Goal: Transaction & Acquisition: Book appointment/travel/reservation

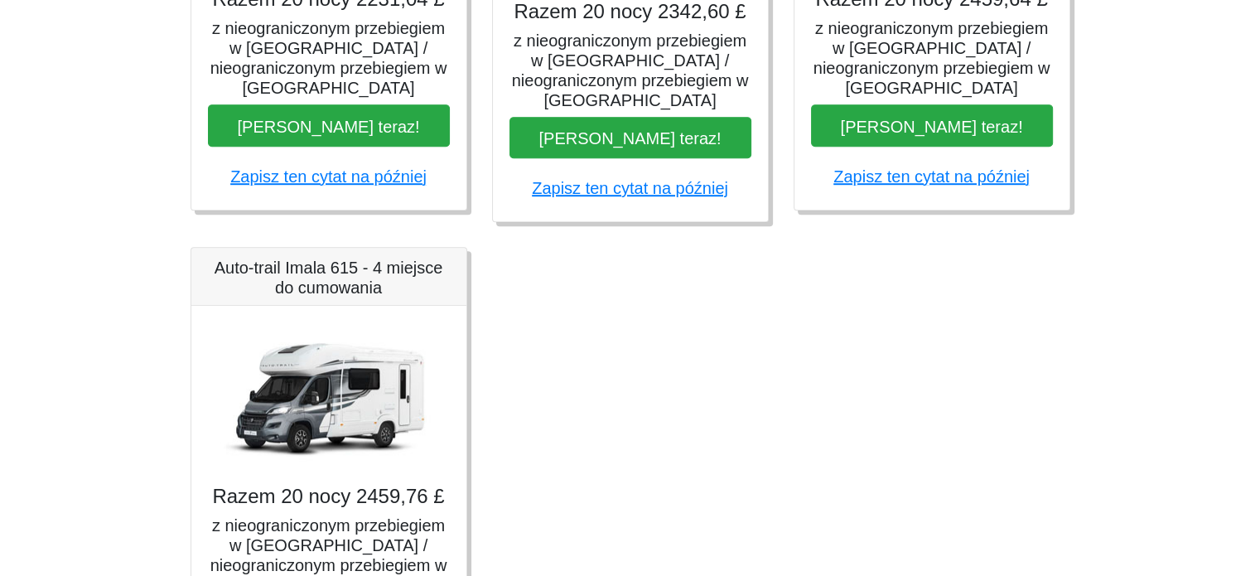
scroll to position [1093, 0]
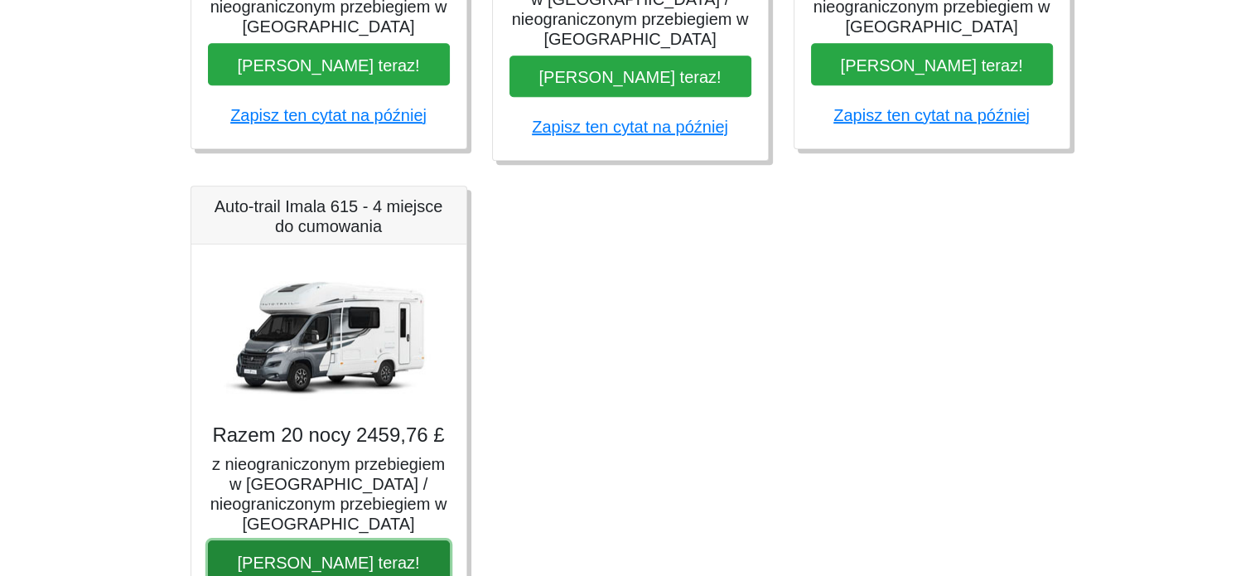
click at [369, 555] on font "Zarezerwuj teraz!" at bounding box center [328, 562] width 182 height 18
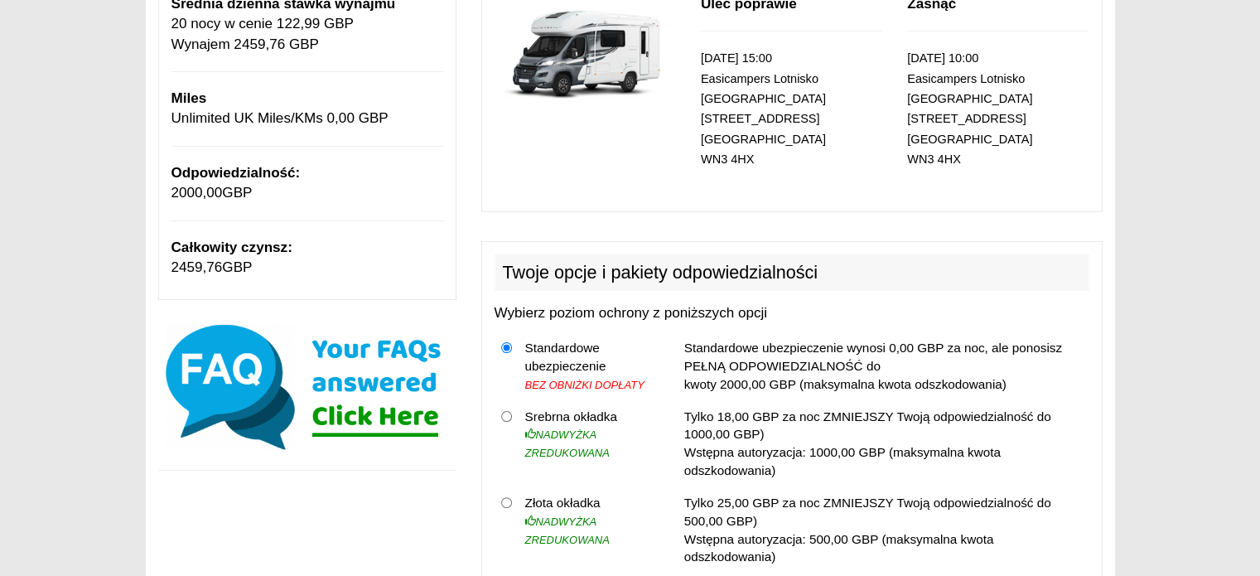
scroll to position [298, 0]
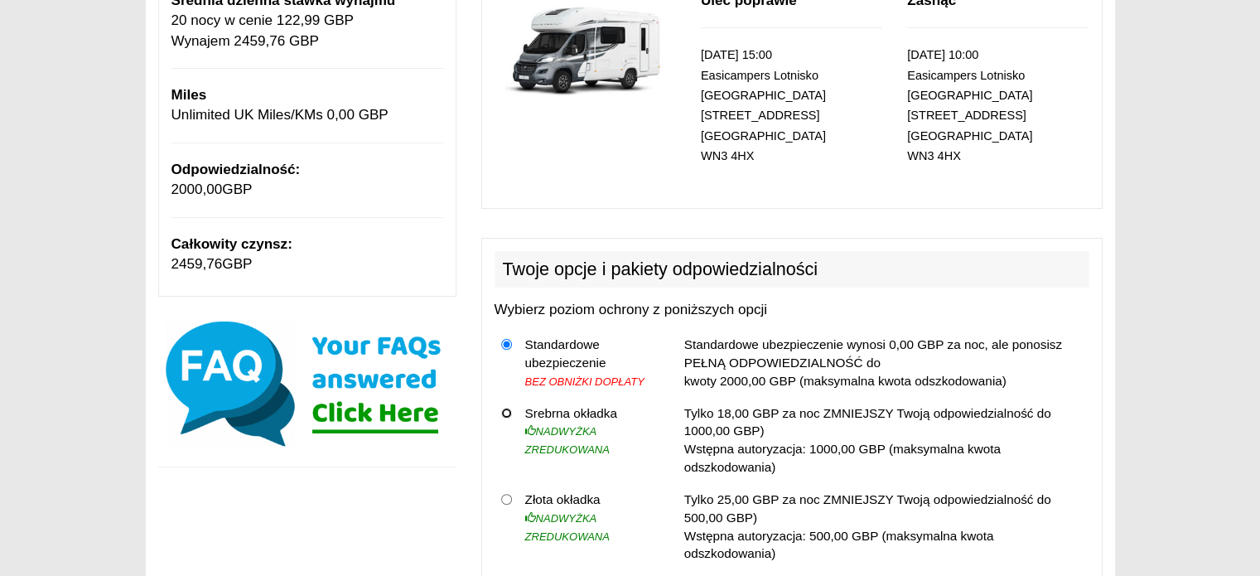
click at [505, 408] on input "radio" at bounding box center [506, 413] width 11 height 11
radio input "true"
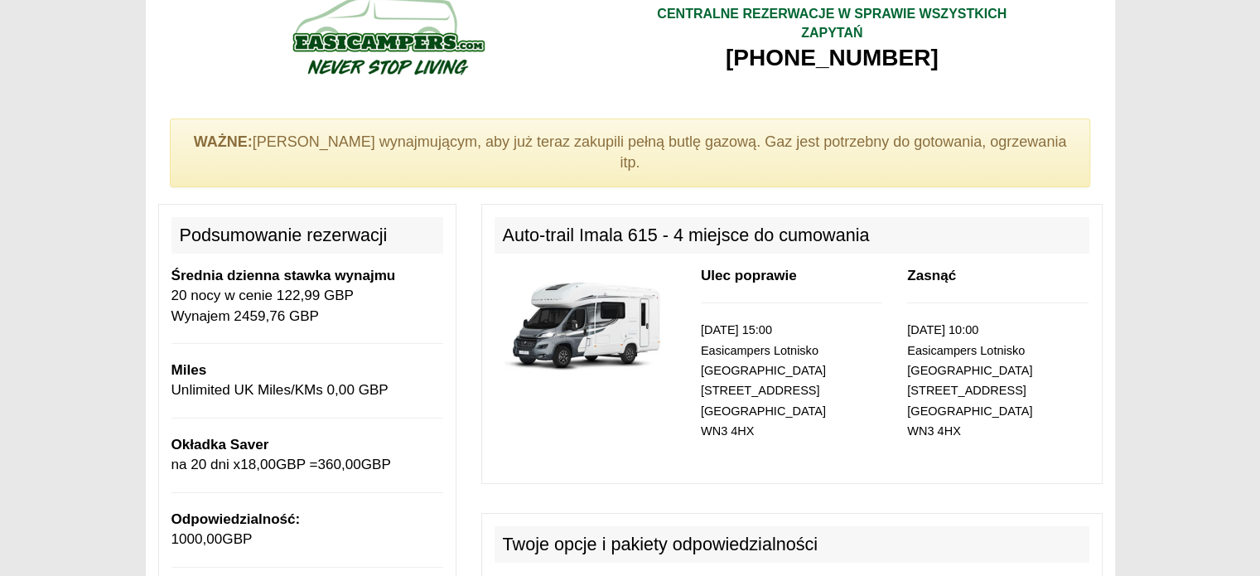
scroll to position [0, 0]
